Goal: Task Accomplishment & Management: Use online tool/utility

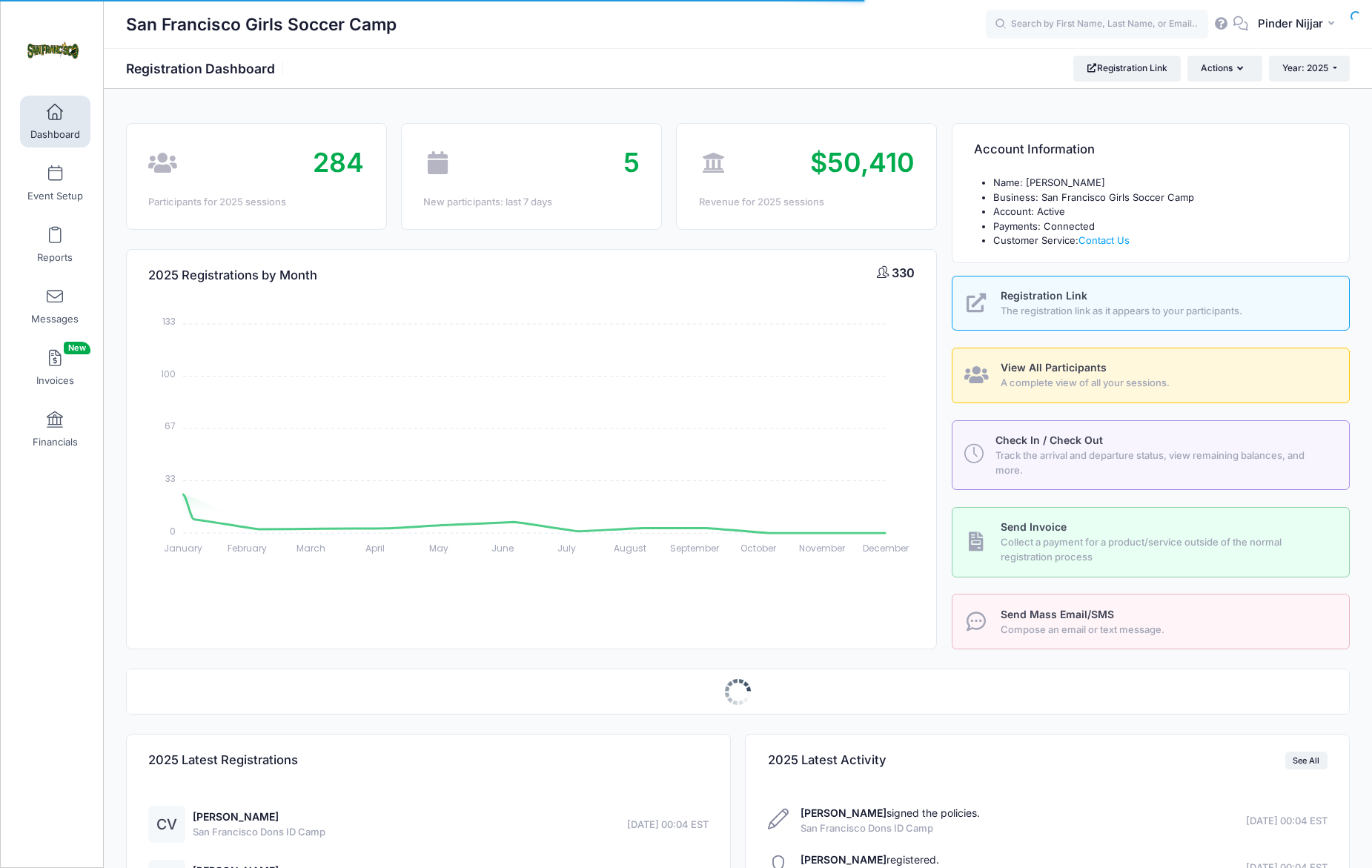
select select
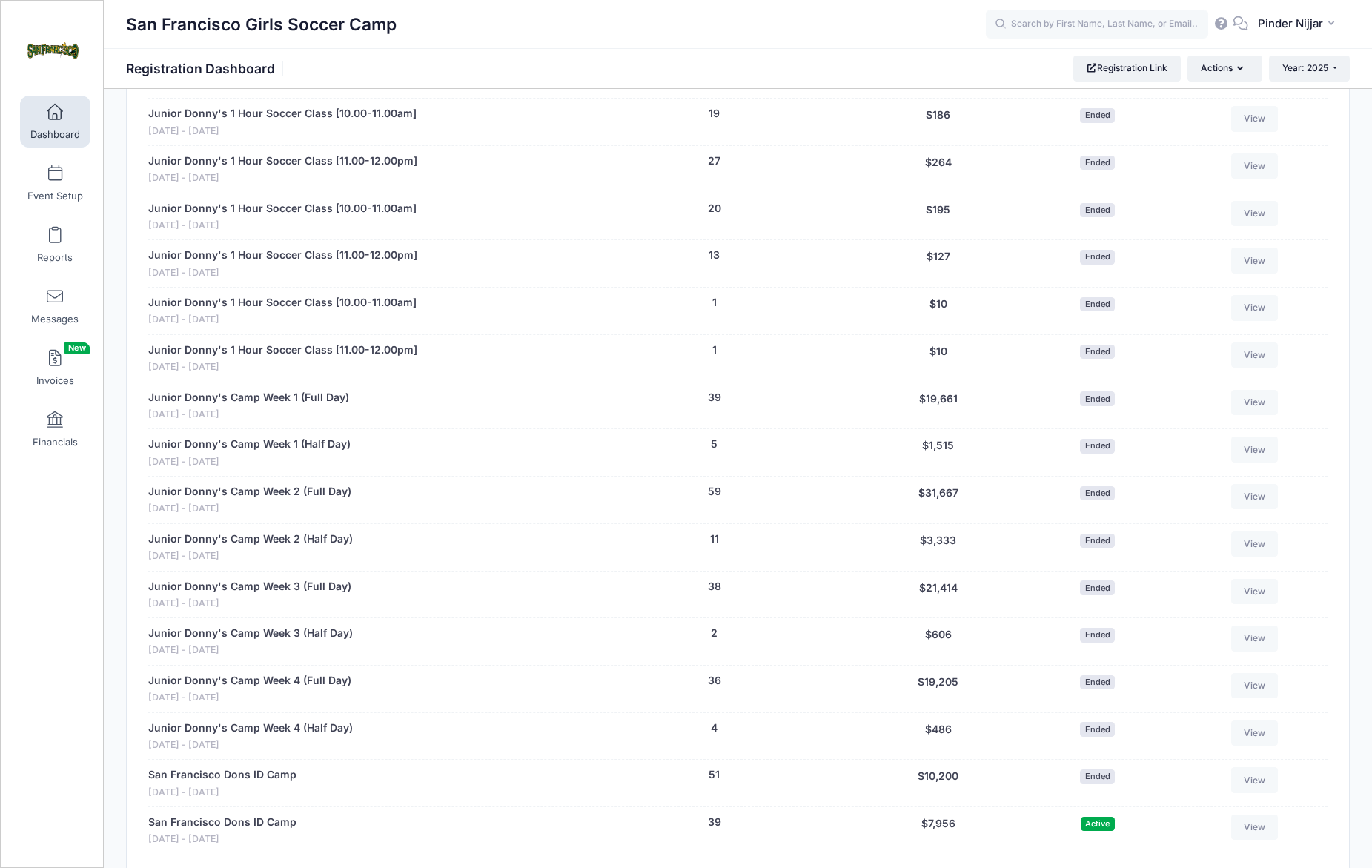
scroll to position [1130, 0]
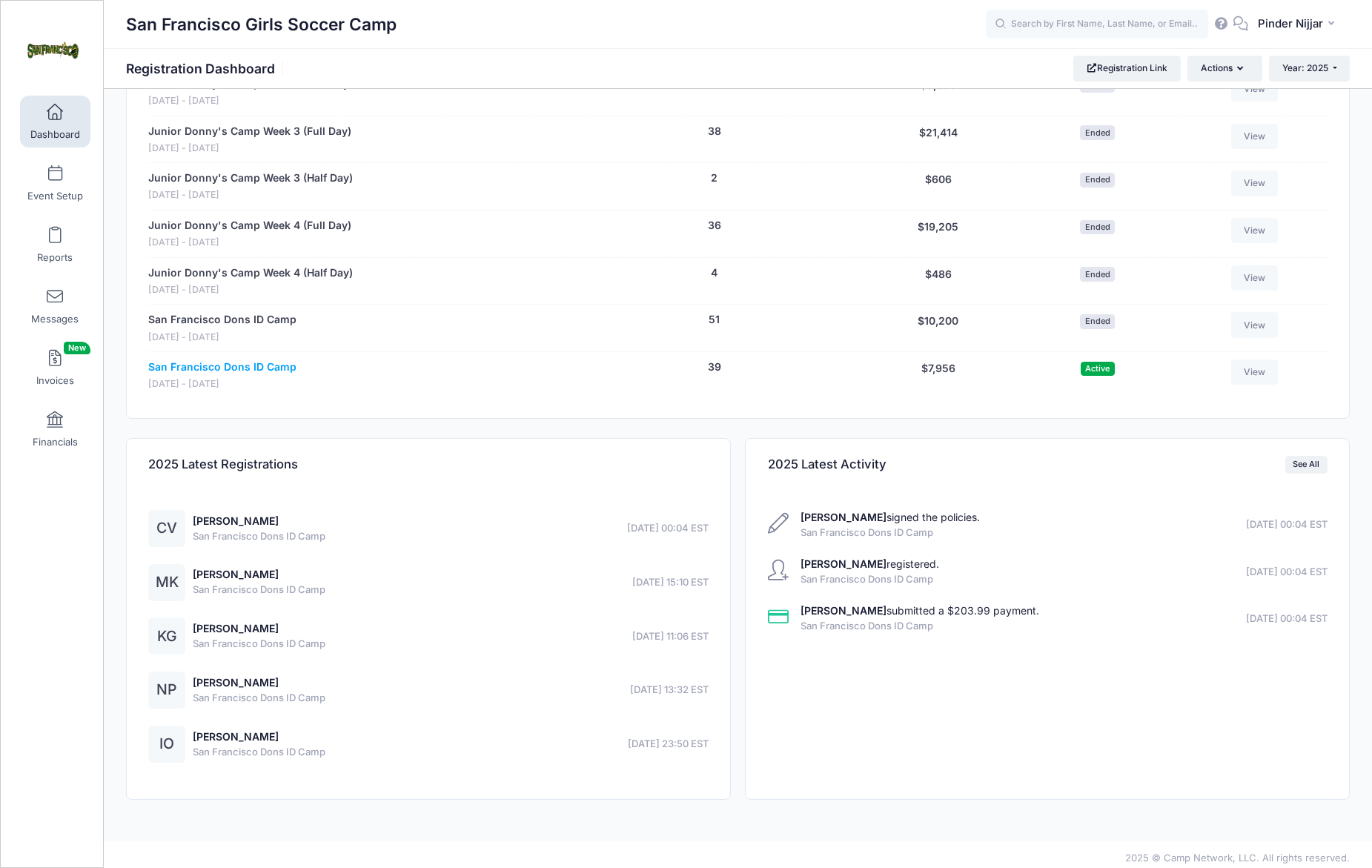
click at [229, 361] on link "San Francisco Dons ID Camp" at bounding box center [222, 367] width 148 height 15
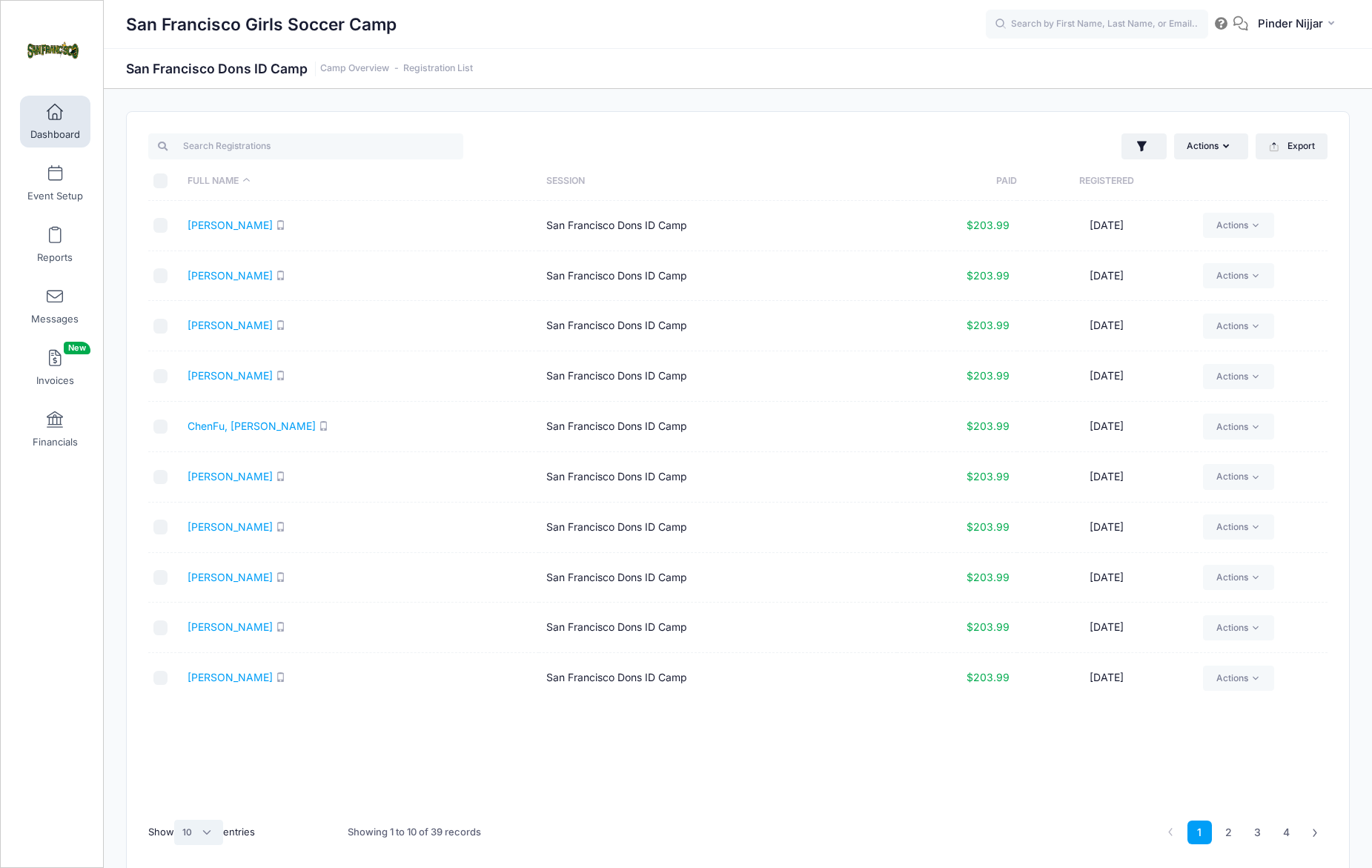
click at [197, 823] on select "All 10 25 50" at bounding box center [198, 833] width 49 height 25
select select "50"
click at [176, 820] on select "All 10 25 50" at bounding box center [198, 833] width 49 height 25
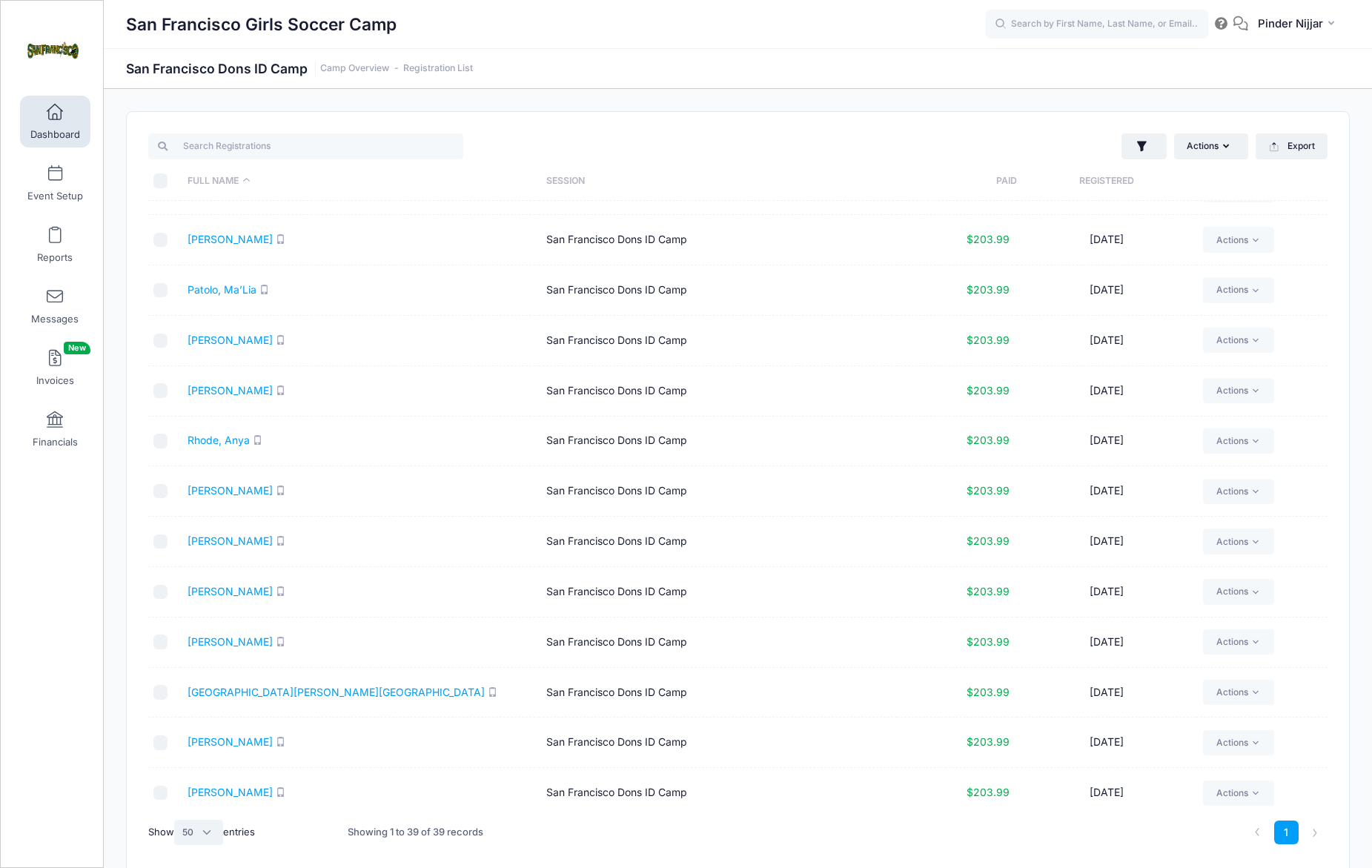
scroll to position [62, 0]
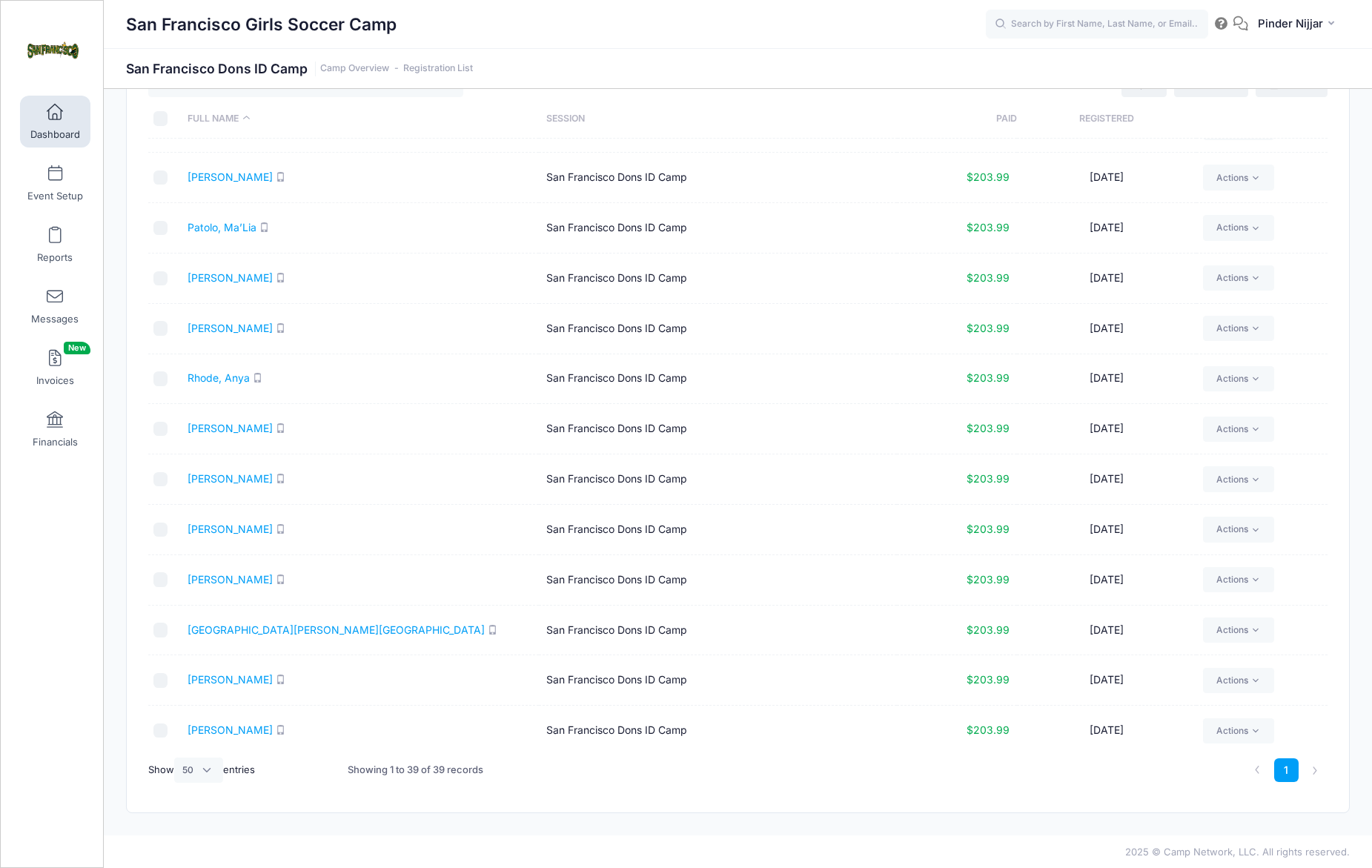
click at [1119, 113] on th "Registered" at bounding box center [1107, 119] width 180 height 39
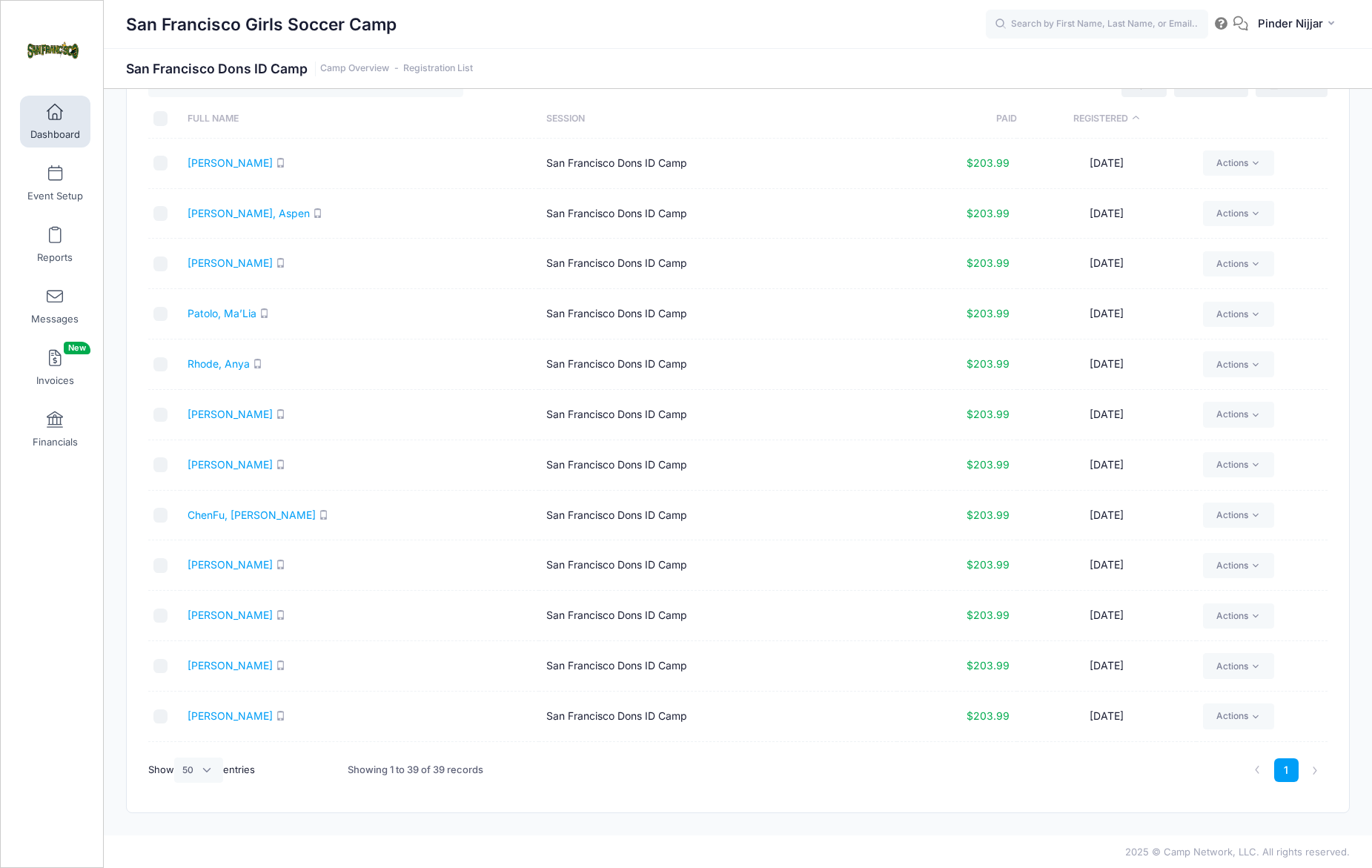
click at [1119, 113] on th "Registered" at bounding box center [1107, 119] width 180 height 39
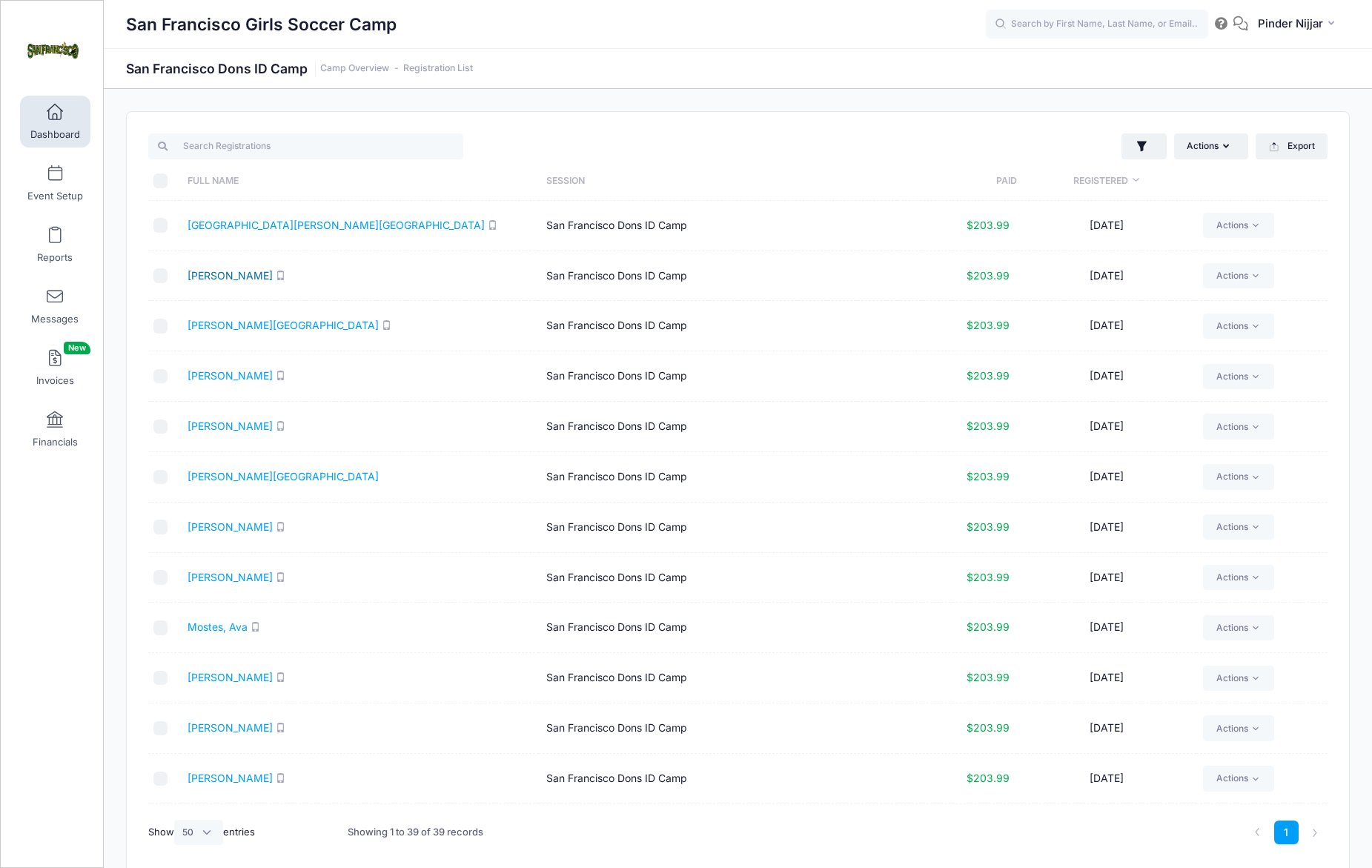
click at [217, 271] on link "Kenny, Maya" at bounding box center [230, 275] width 86 height 12
click at [210, 328] on link "Guerrero, Kailani" at bounding box center [283, 325] width 191 height 12
click at [45, 233] on link "Reports" at bounding box center [55, 244] width 70 height 52
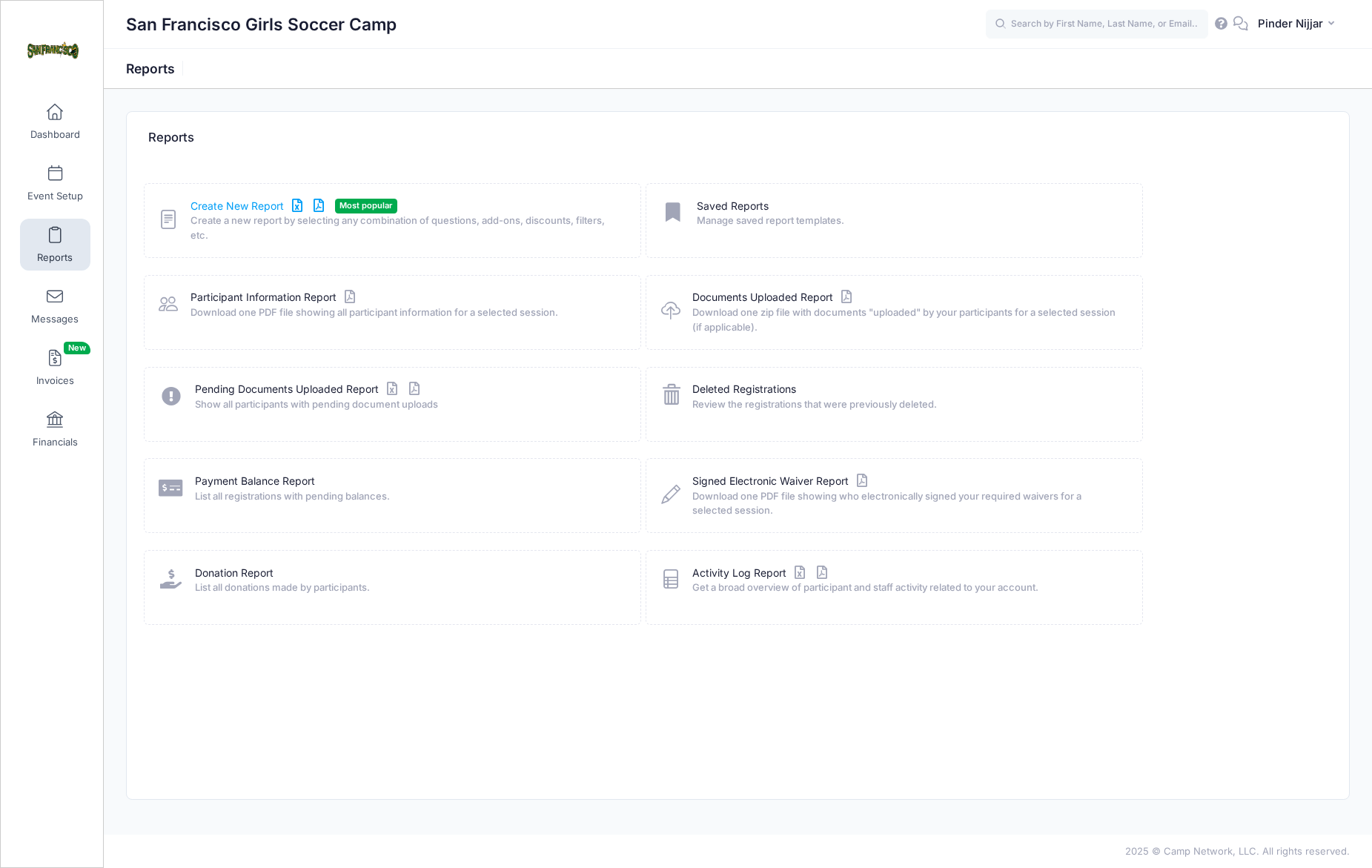
click at [240, 203] on link "Create New Report" at bounding box center [259, 207] width 138 height 15
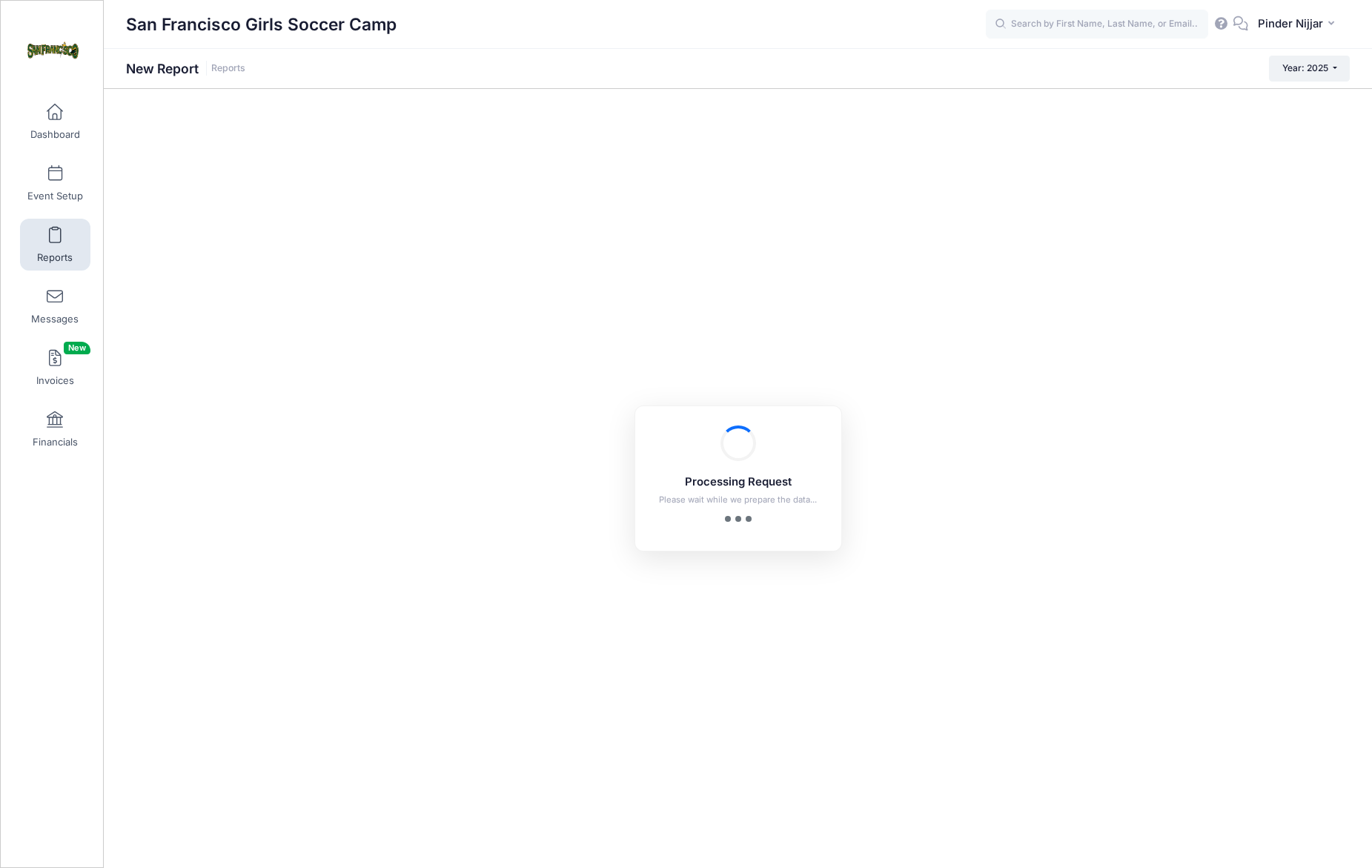
checkbox input "true"
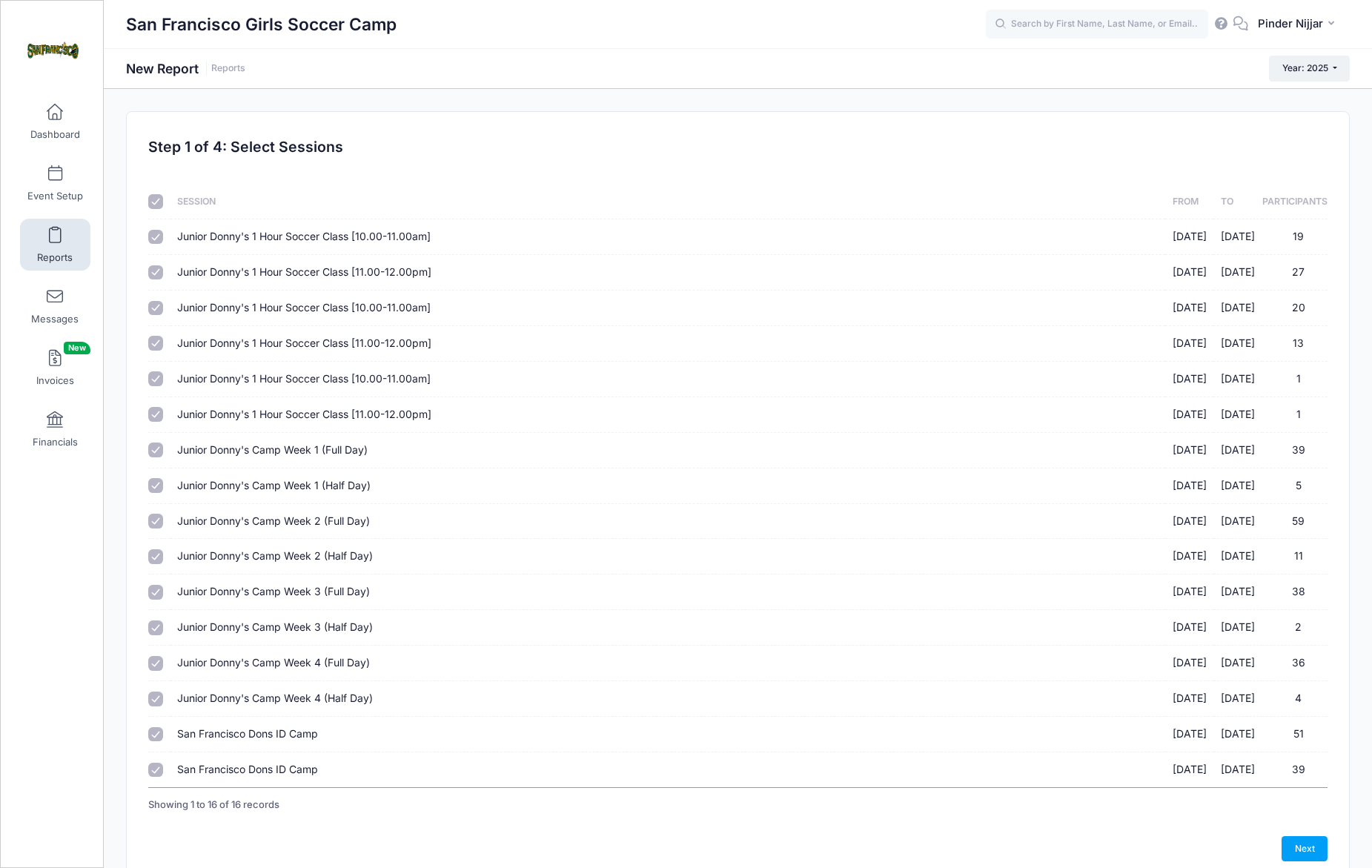
scroll to position [35, 0]
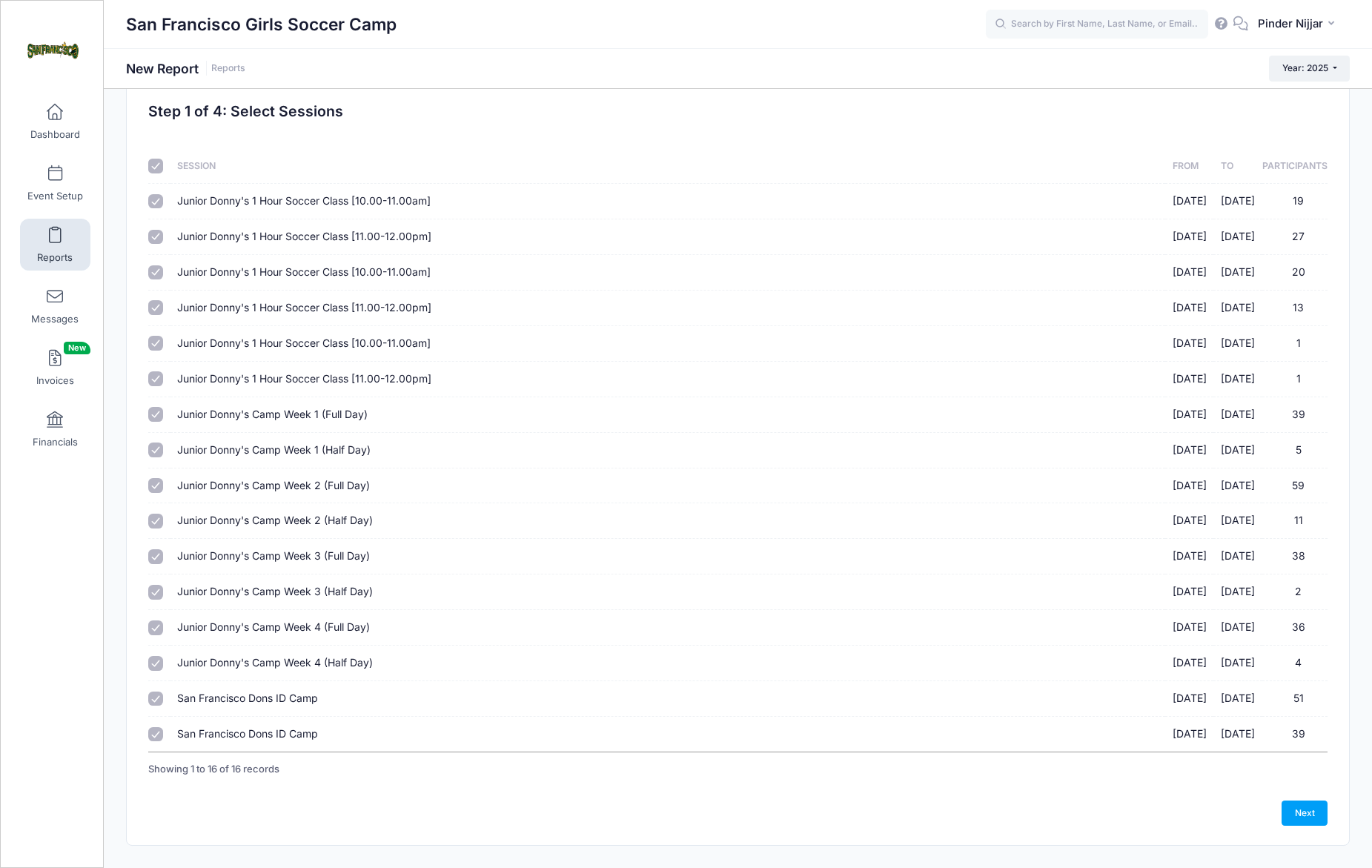
click at [157, 168] on input "checkbox" at bounding box center [155, 166] width 15 height 15
checkbox input "false"
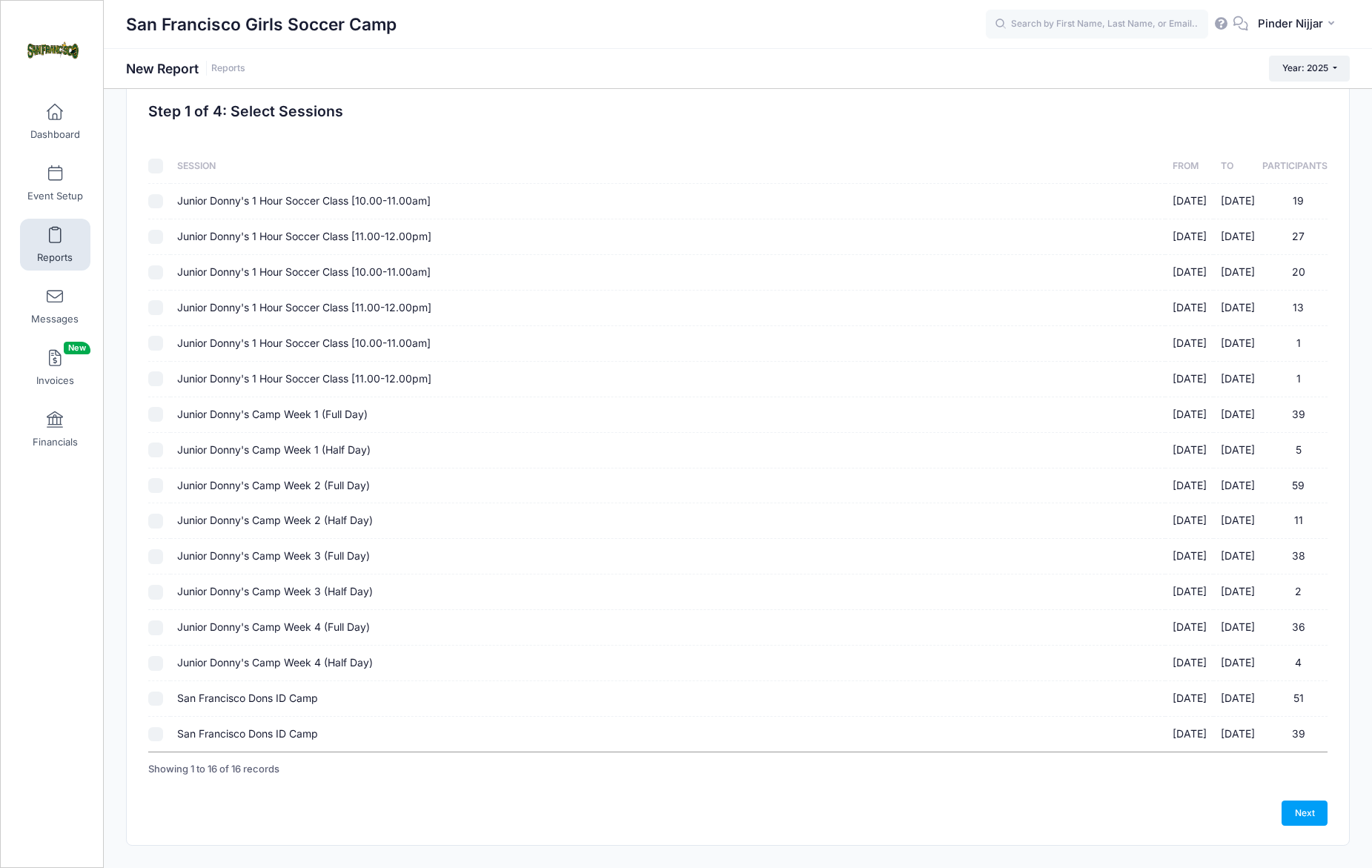
checkbox input "false"
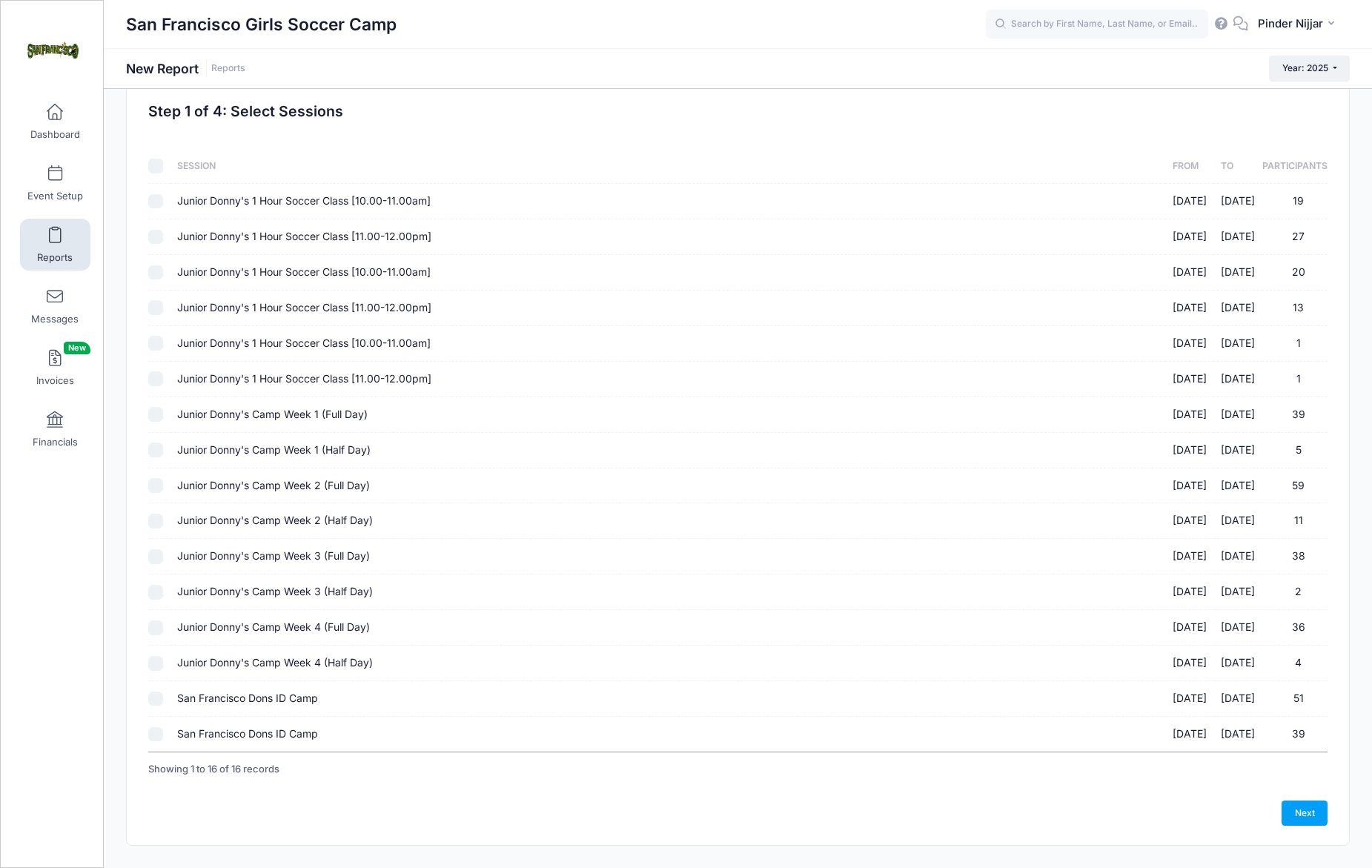
checkbox input "false"
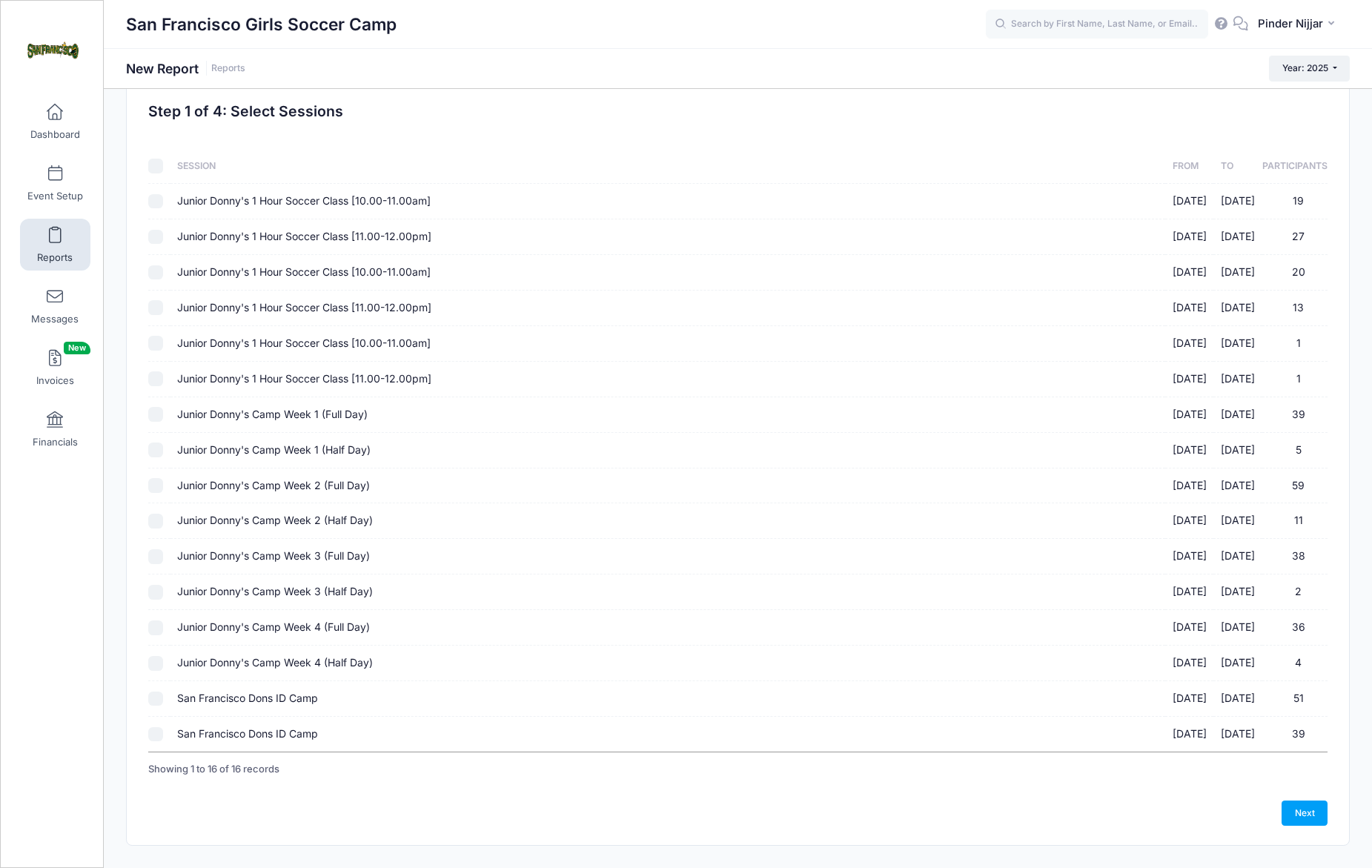
checkbox input "false"
click at [158, 730] on input "San Francisco Dons ID Camp 10/18/2025 - 10/18/2025 39" at bounding box center [155, 734] width 15 height 15
checkbox input "true"
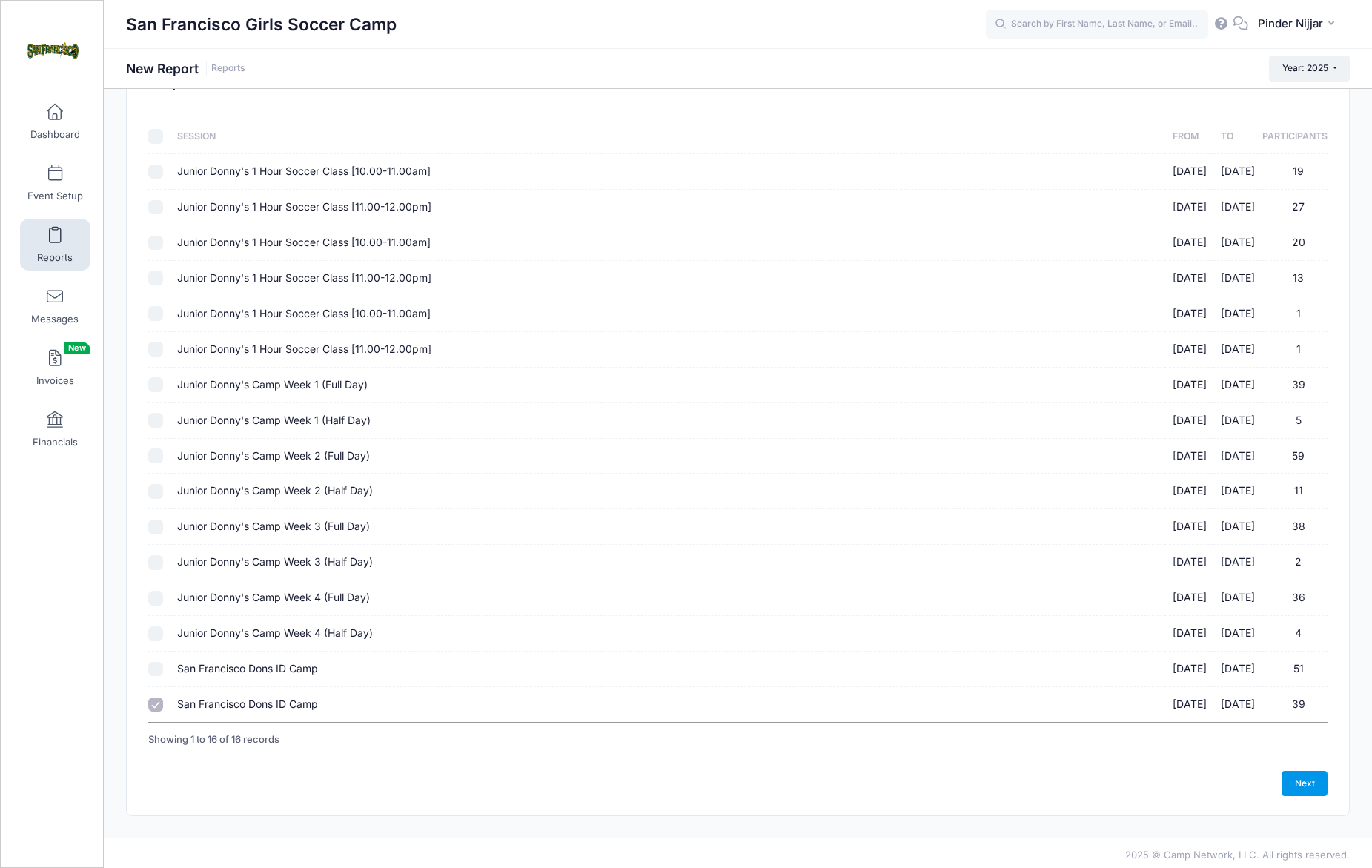
click at [1311, 775] on link "Next" at bounding box center [1305, 783] width 46 height 25
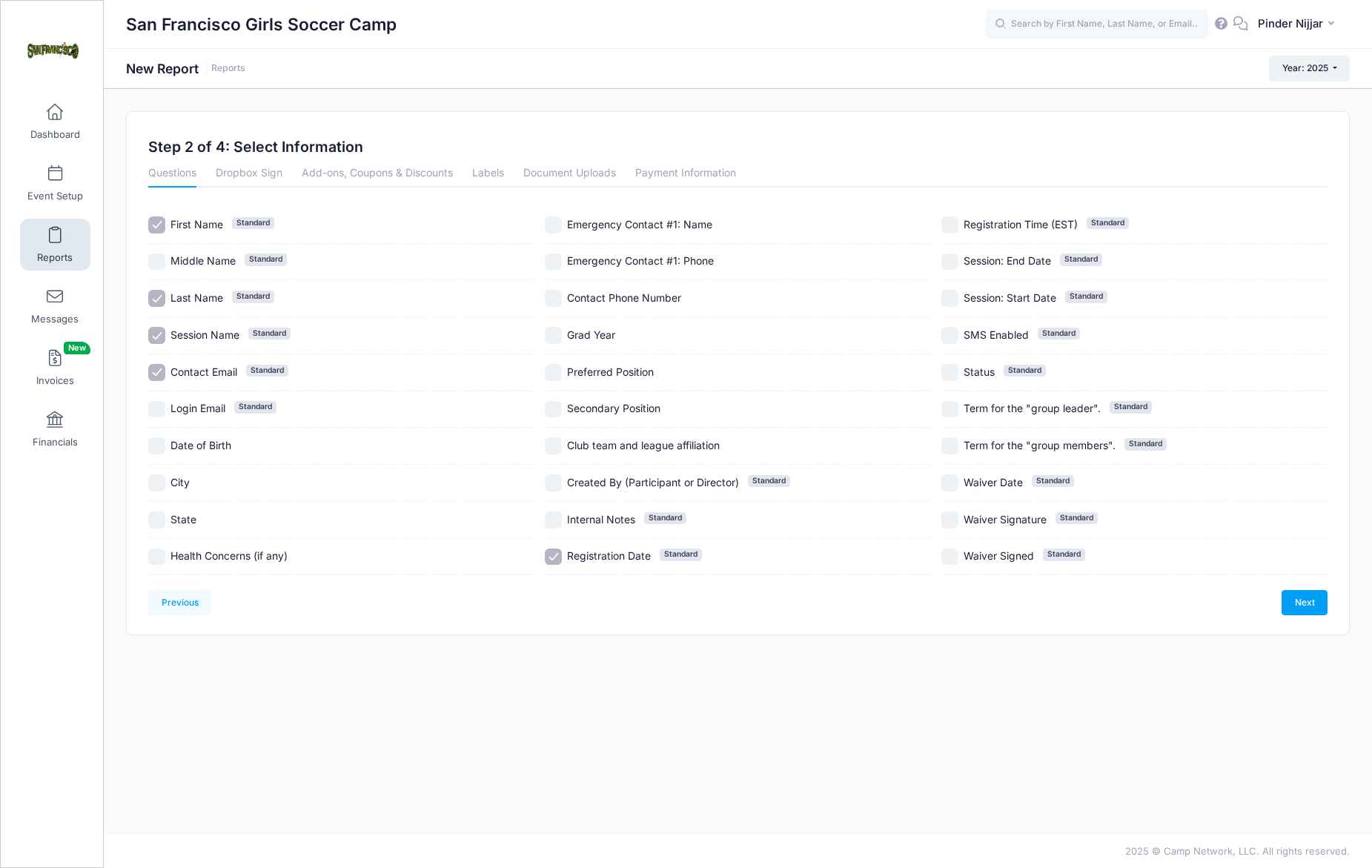
click at [557, 369] on input "Preferred Position" at bounding box center [553, 372] width 17 height 17
checkbox input "true"
click at [1299, 596] on link "Next" at bounding box center [1305, 603] width 46 height 25
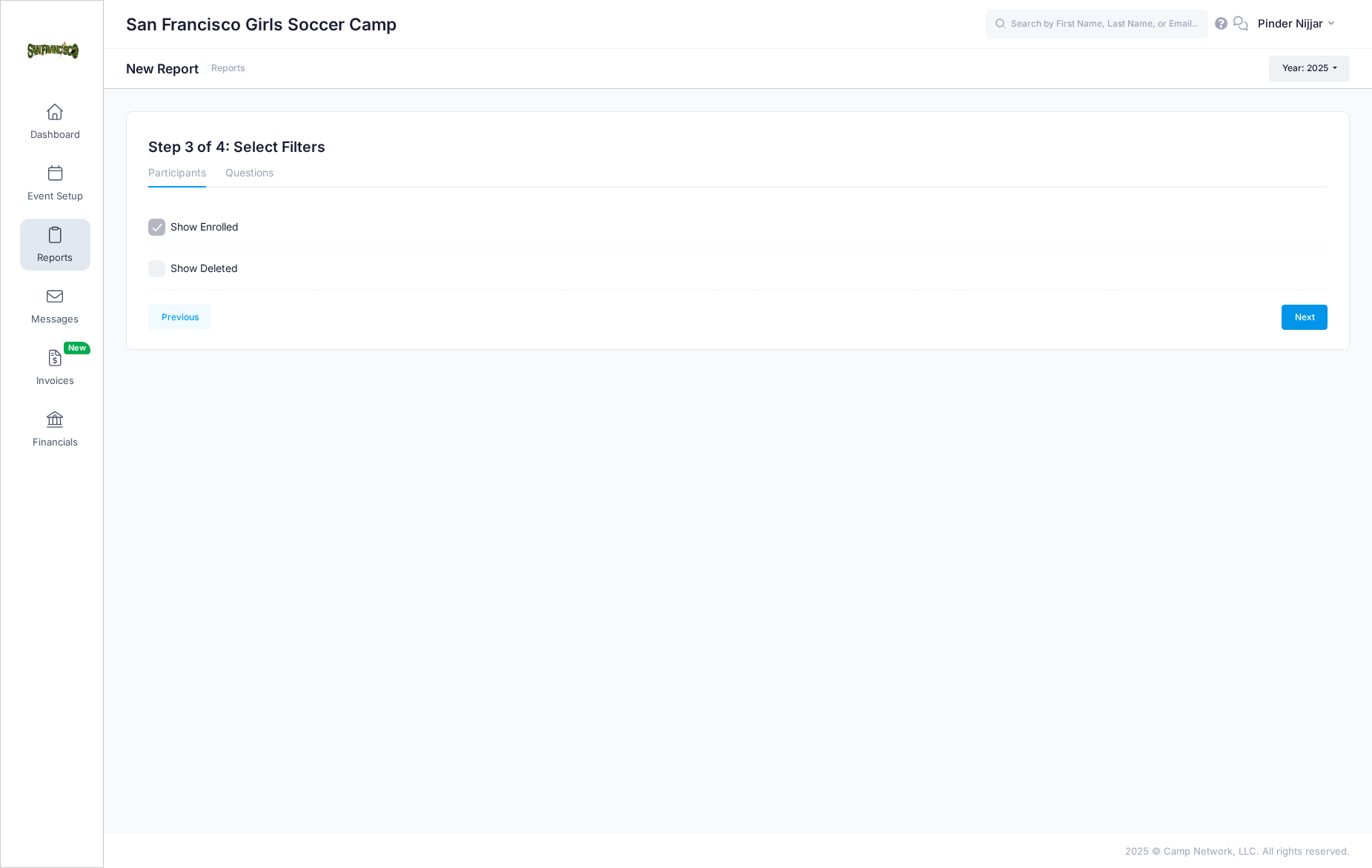
click at [1303, 316] on link "Next" at bounding box center [1305, 317] width 46 height 25
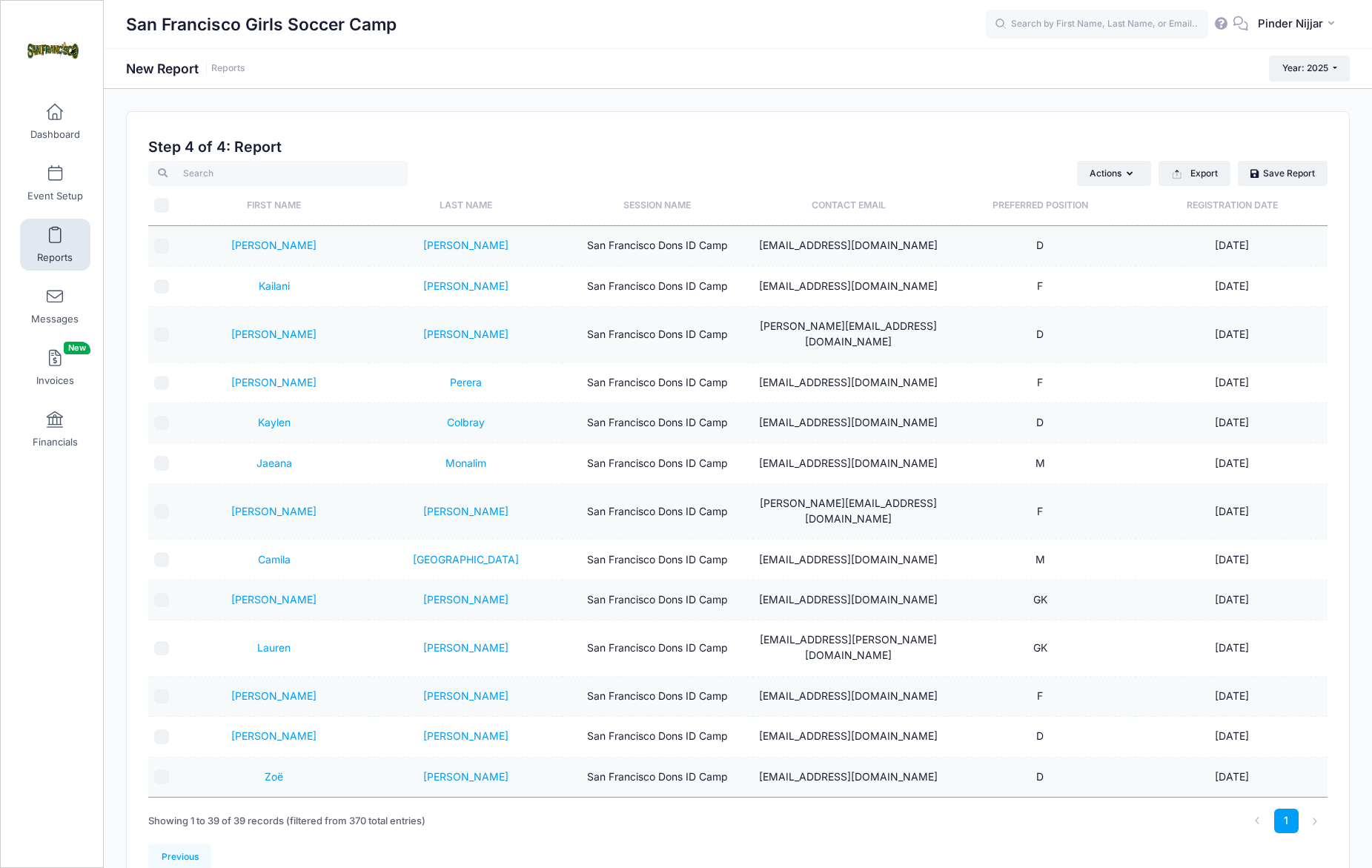
click at [1054, 206] on th "Preferred Position" at bounding box center [1040, 205] width 191 height 39
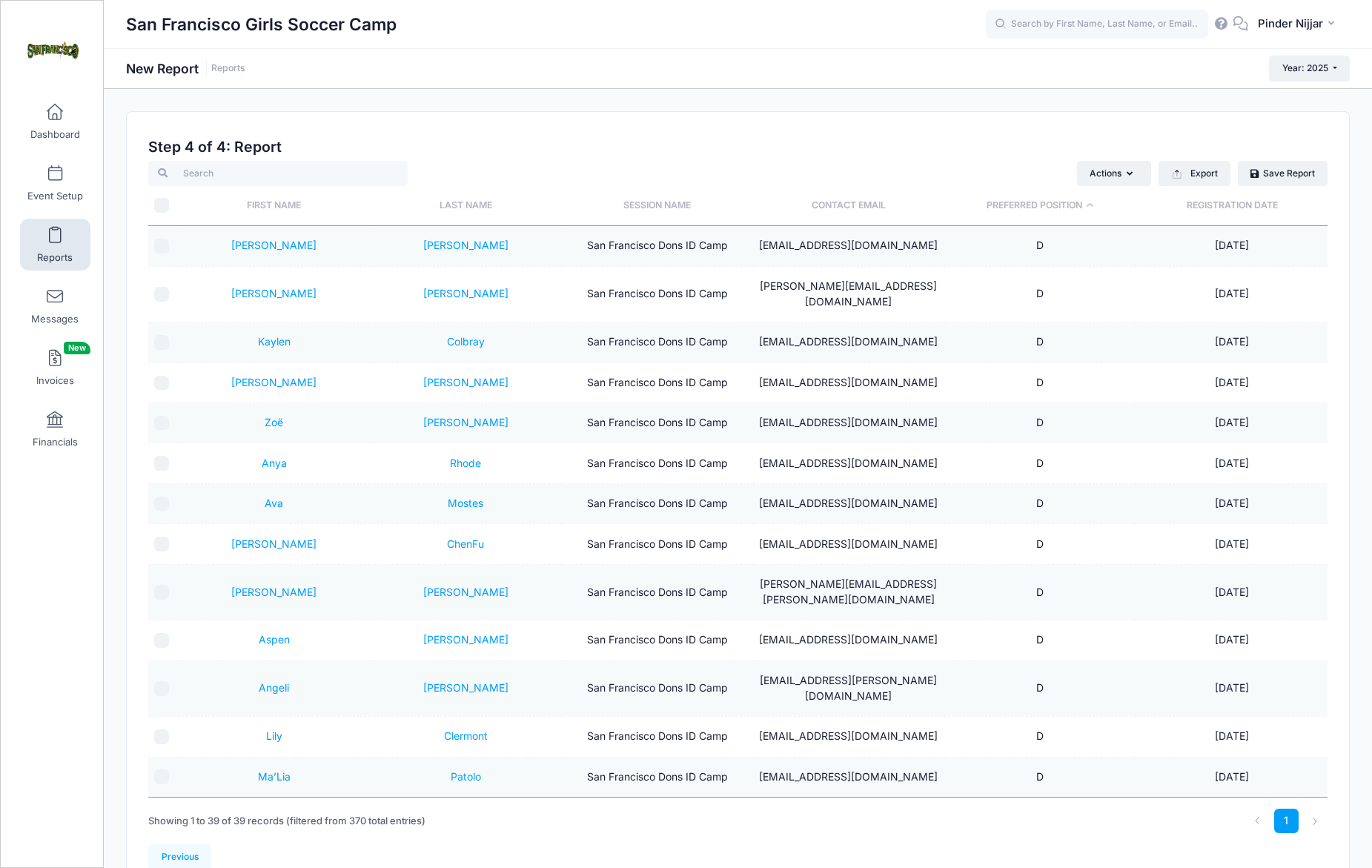
click at [1054, 206] on th "Preferred Position" at bounding box center [1040, 205] width 191 height 39
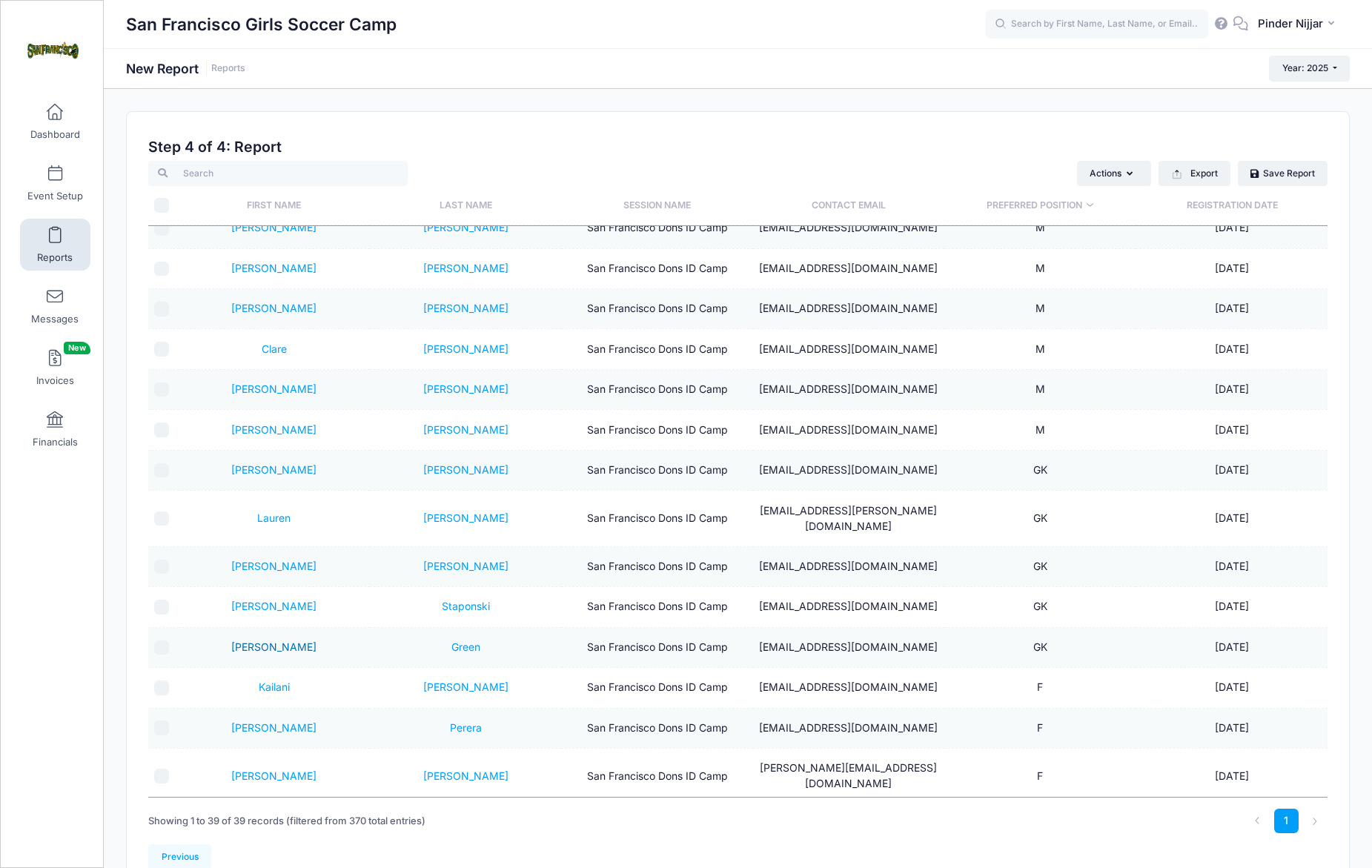
scroll to position [100, 0]
click at [275, 639] on link "[PERSON_NAME]" at bounding box center [274, 645] width 86 height 12
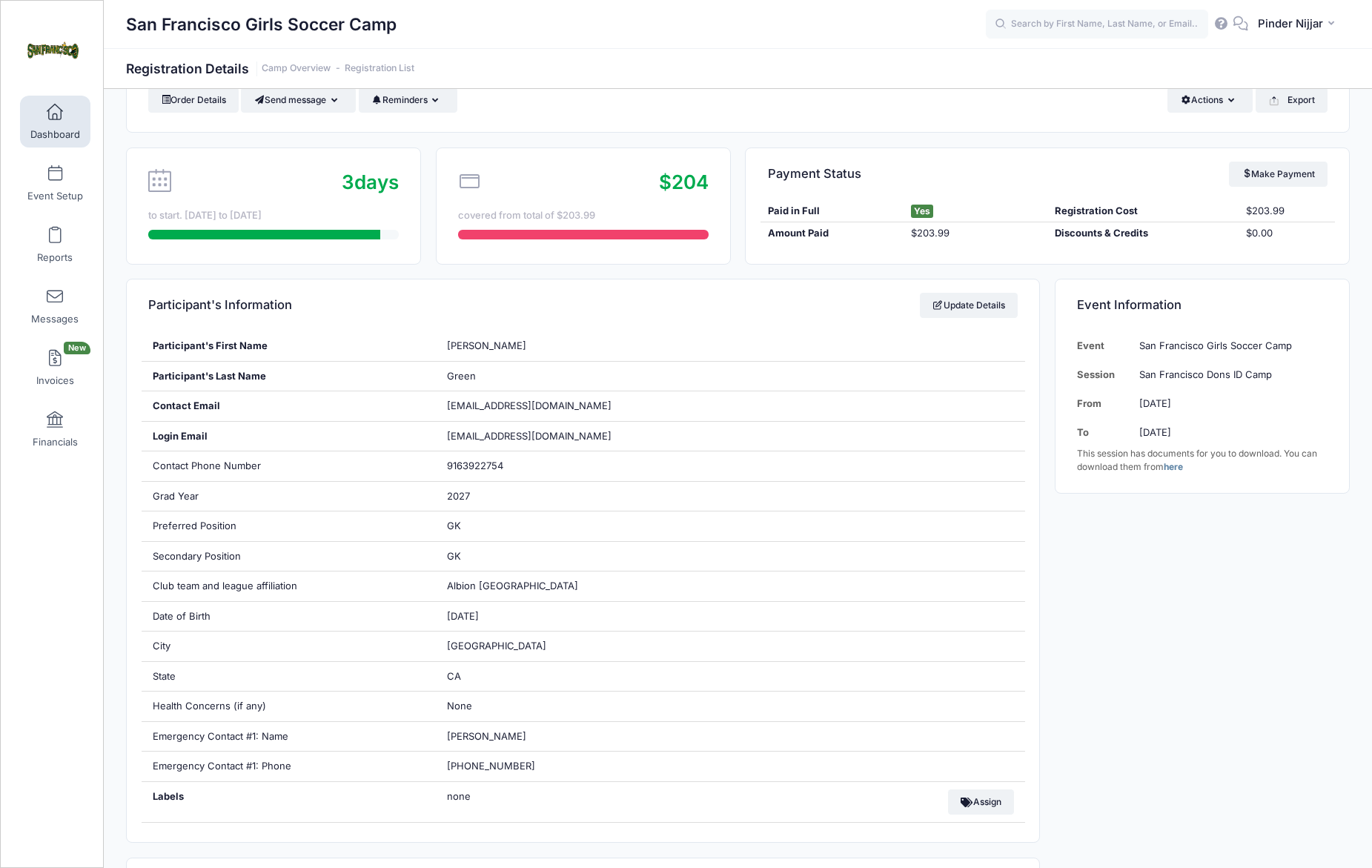
scroll to position [78, 0]
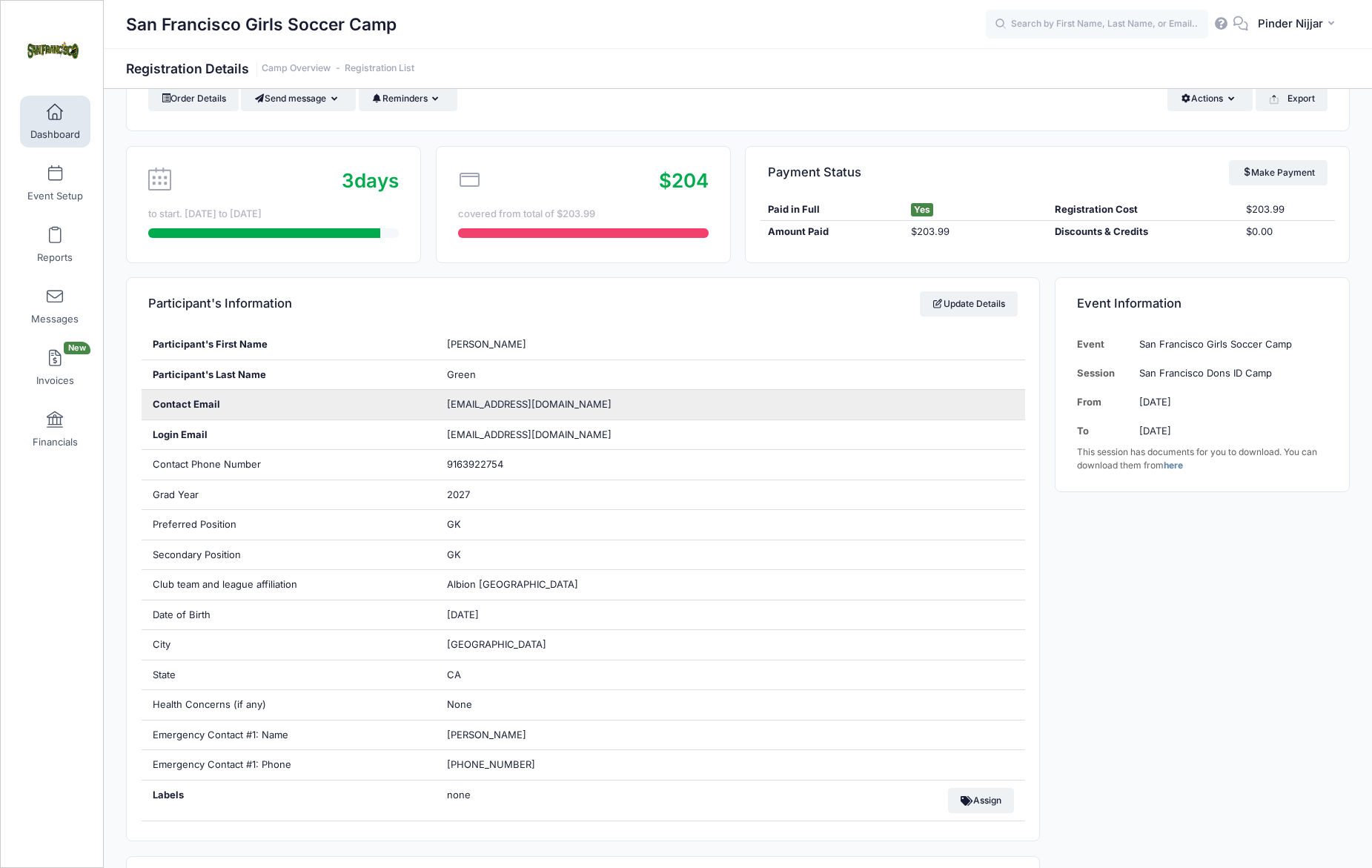
click at [446, 407] on div "[EMAIL_ADDRESS][DOMAIN_NAME]" at bounding box center [731, 405] width 590 height 29
drag, startPoint x: 448, startPoint y: 404, endPoint x: 625, endPoint y: 404, distance: 177.0
click at [625, 404] on div "[EMAIL_ADDRESS][DOMAIN_NAME]" at bounding box center [731, 405] width 590 height 29
copy span "[EMAIL_ADDRESS][DOMAIN_NAME]"
